Goal: Task Accomplishment & Management: Use online tool/utility

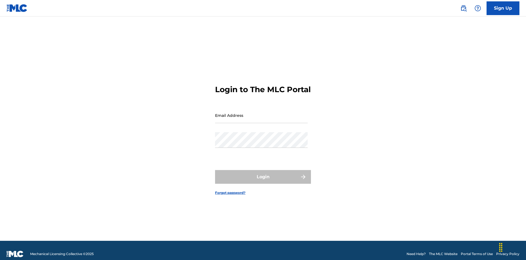
scroll to position [7, 0]
click at [262, 113] on input "Email Address" at bounding box center [261, 115] width 93 height 16
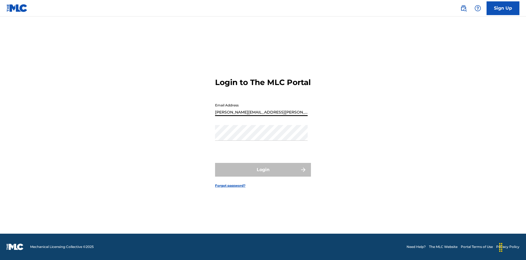
type input "[PERSON_NAME][EMAIL_ADDRESS][PERSON_NAME][DOMAIN_NAME]"
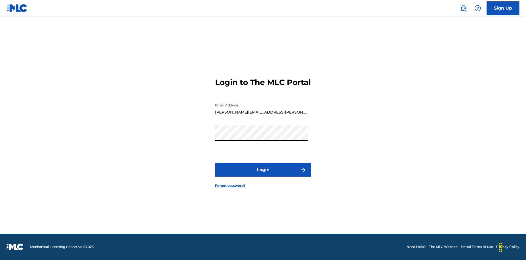
click at [263, 174] on button "Login" at bounding box center [263, 170] width 96 height 14
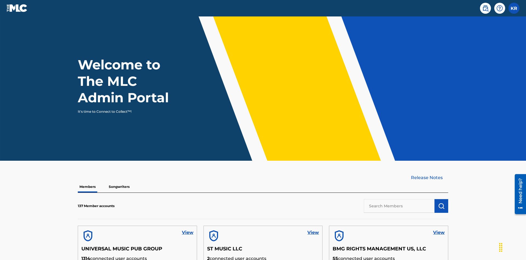
click at [399, 199] on input "text" at bounding box center [399, 206] width 71 height 14
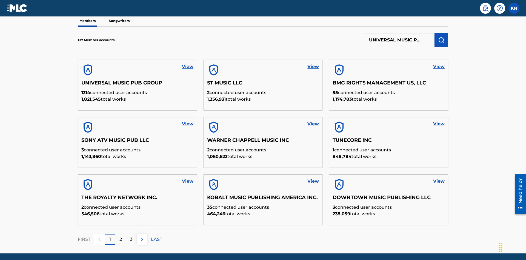
type input "UNIVERSAL MUSIC PUB GROUP"
click at [442, 37] on img "submit" at bounding box center [441, 40] width 7 height 7
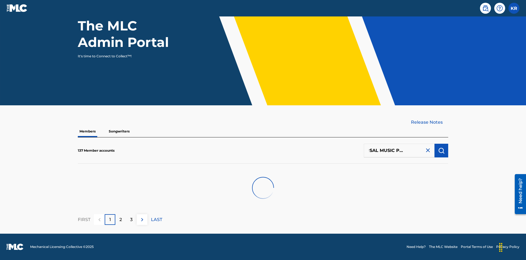
scroll to position [55, 0]
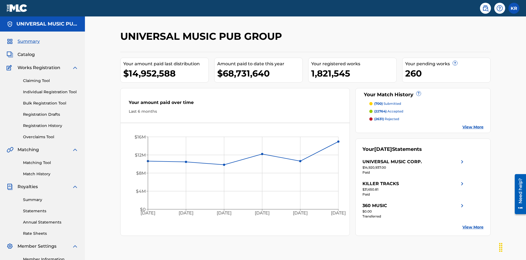
click at [51, 89] on link "Individual Registration Tool" at bounding box center [50, 92] width 55 height 6
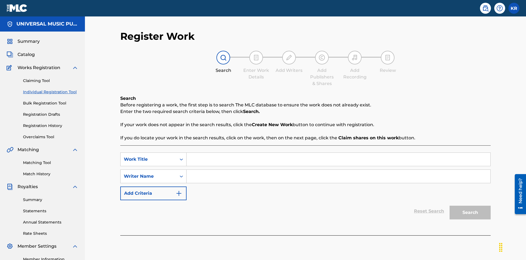
click at [339, 153] on input "Search Form" at bounding box center [339, 159] width 304 height 13
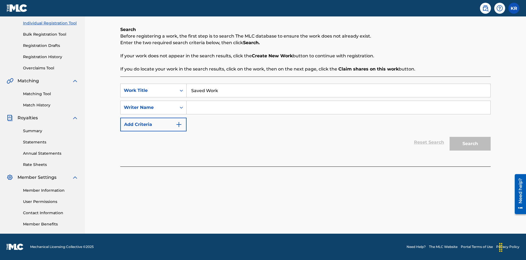
type input "Saved Work"
click at [339, 107] on input "Search Form" at bounding box center [339, 107] width 304 height 13
